Goal: Information Seeking & Learning: Learn about a topic

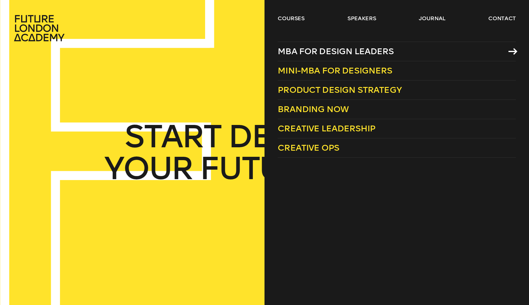
click at [352, 51] on span "MBA for Design Leaders" at bounding box center [336, 51] width 116 height 10
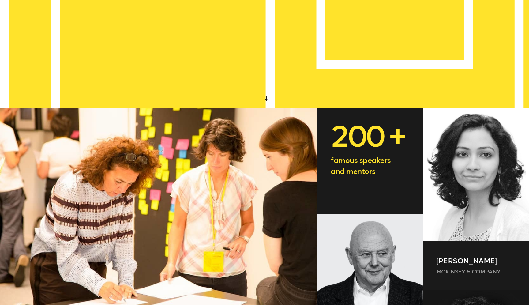
scroll to position [200, 0]
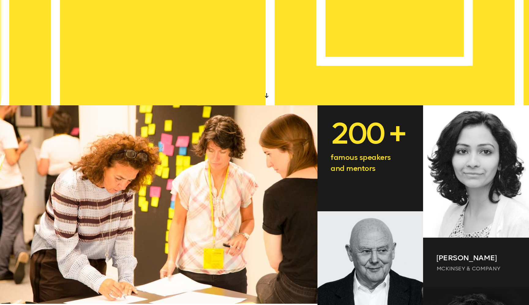
drag, startPoint x: 336, startPoint y: 126, endPoint x: 394, endPoint y: 169, distance: 72.6
click at [394, 169] on div "200 + famous speakers and mentors" at bounding box center [370, 158] width 106 height 106
click at [393, 169] on p "famous speakers and mentors" at bounding box center [370, 163] width 79 height 22
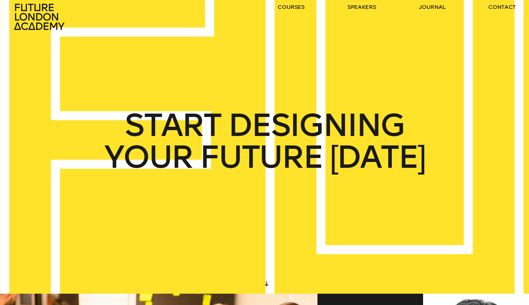
scroll to position [0, 0]
